Goal: Information Seeking & Learning: Learn about a topic

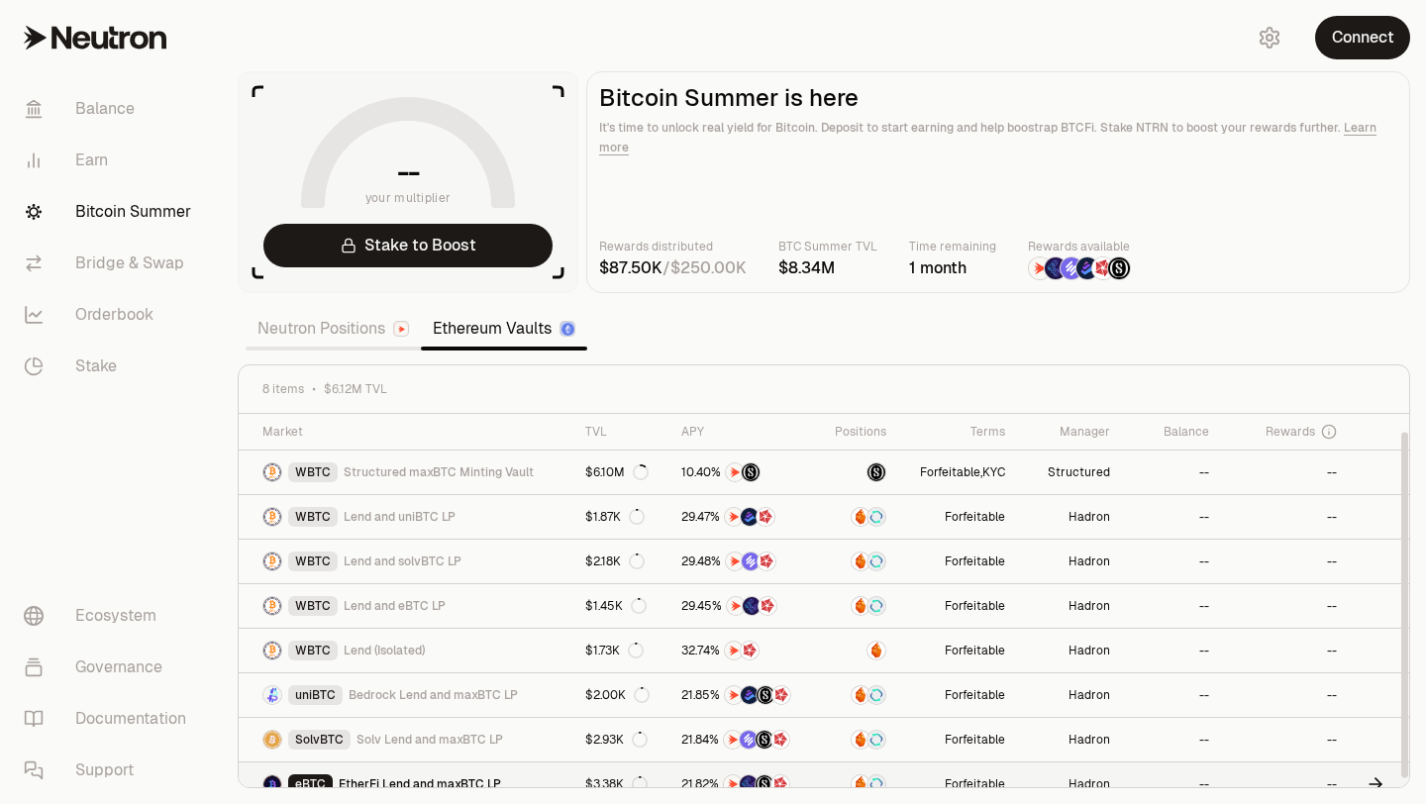
scroll to position [19, 0]
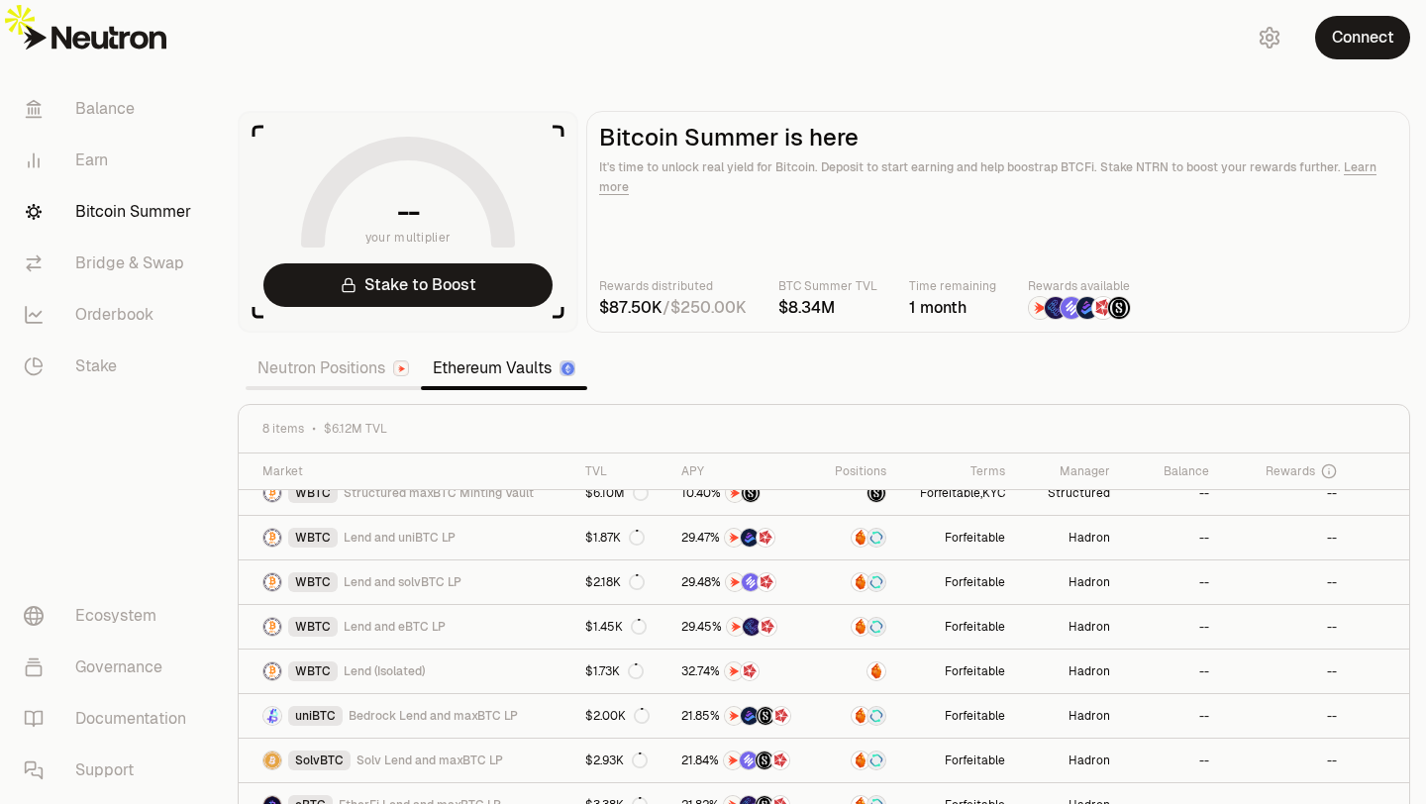
click at [318, 349] on link "Neutron Positions" at bounding box center [333, 369] width 175 height 40
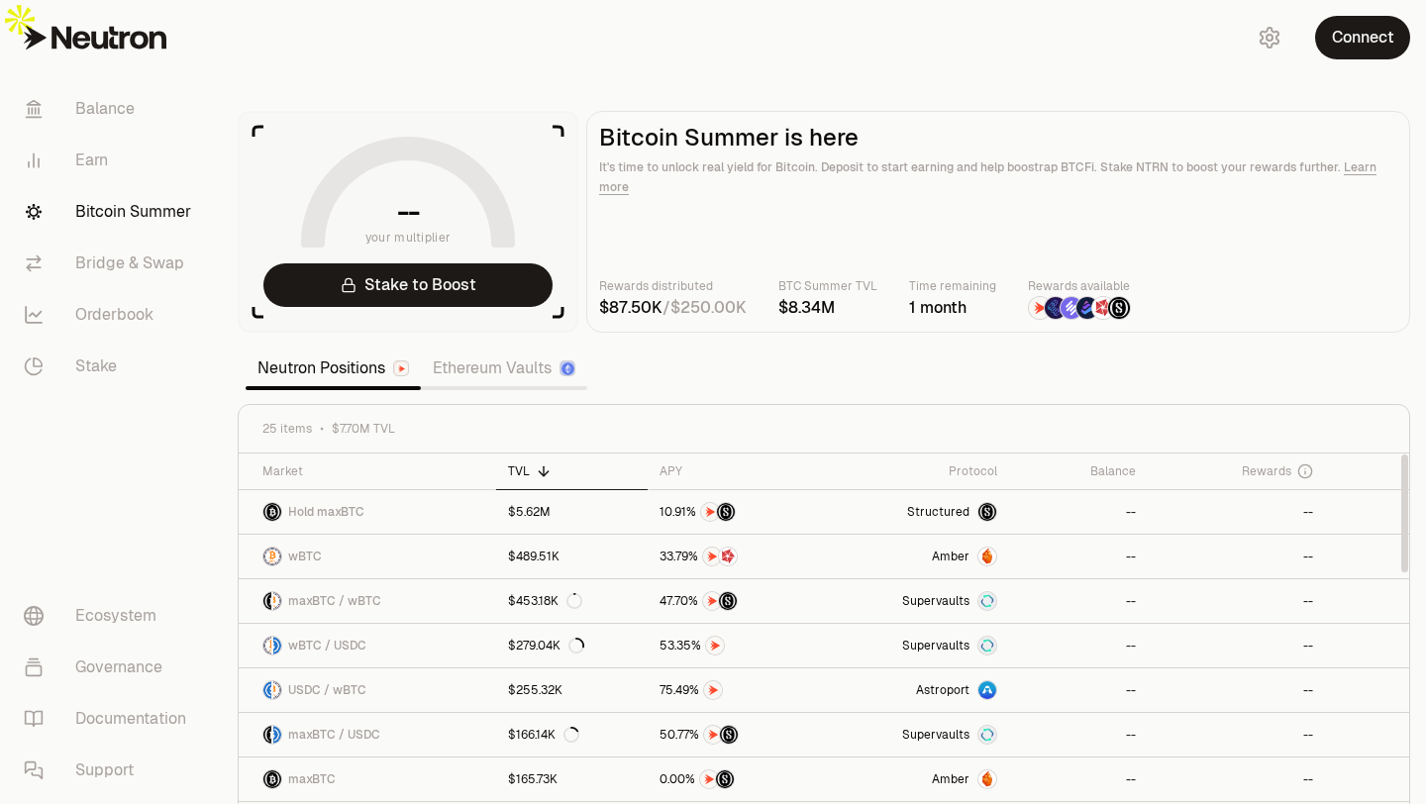
click at [492, 349] on link "Ethereum Vaults" at bounding box center [504, 369] width 166 height 40
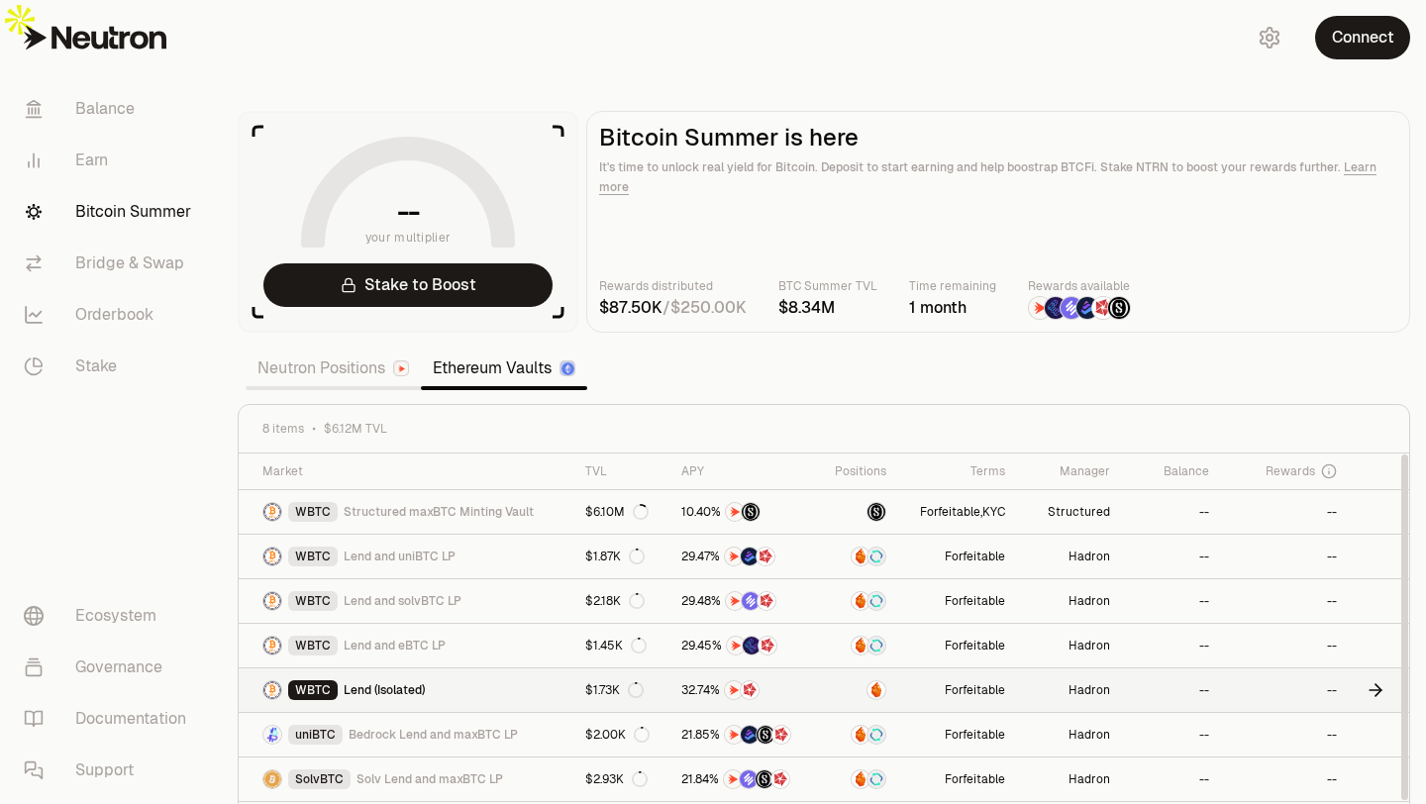
scroll to position [19, 0]
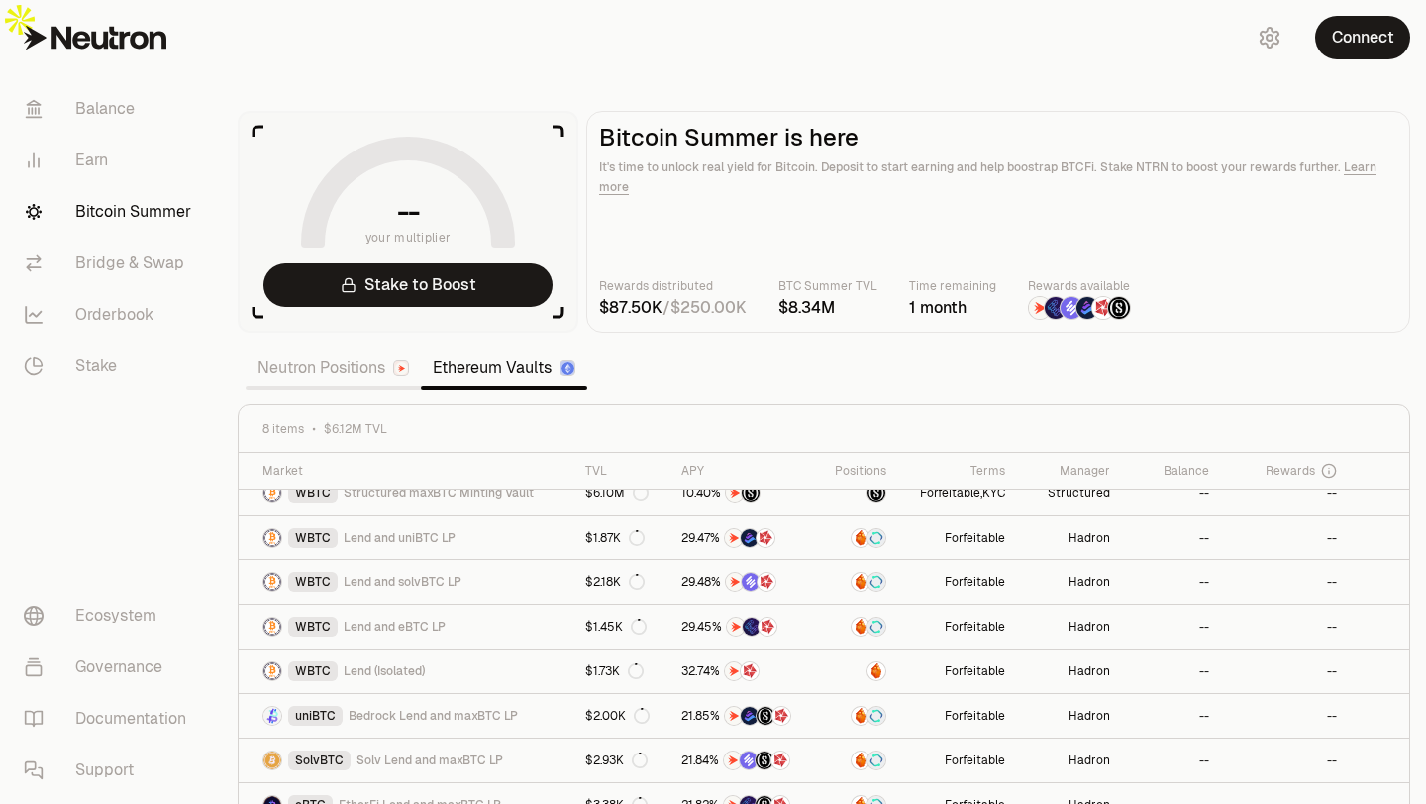
click at [306, 349] on link "Neutron Positions" at bounding box center [333, 369] width 175 height 40
